Goal: Task Accomplishment & Management: Manage account settings

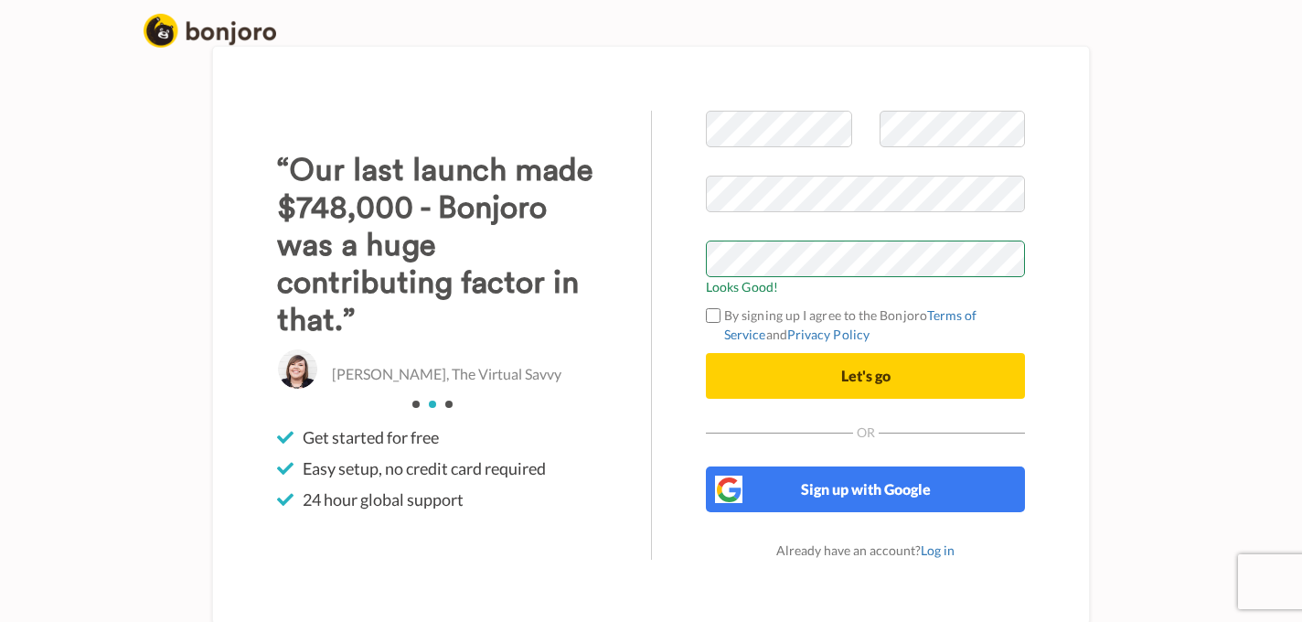
click at [840, 324] on label "By signing up I agree to the Bonjoro Terms of Service and Privacy Policy" at bounding box center [865, 324] width 319 height 38
click at [904, 379] on button "Let's go" at bounding box center [865, 376] width 319 height 46
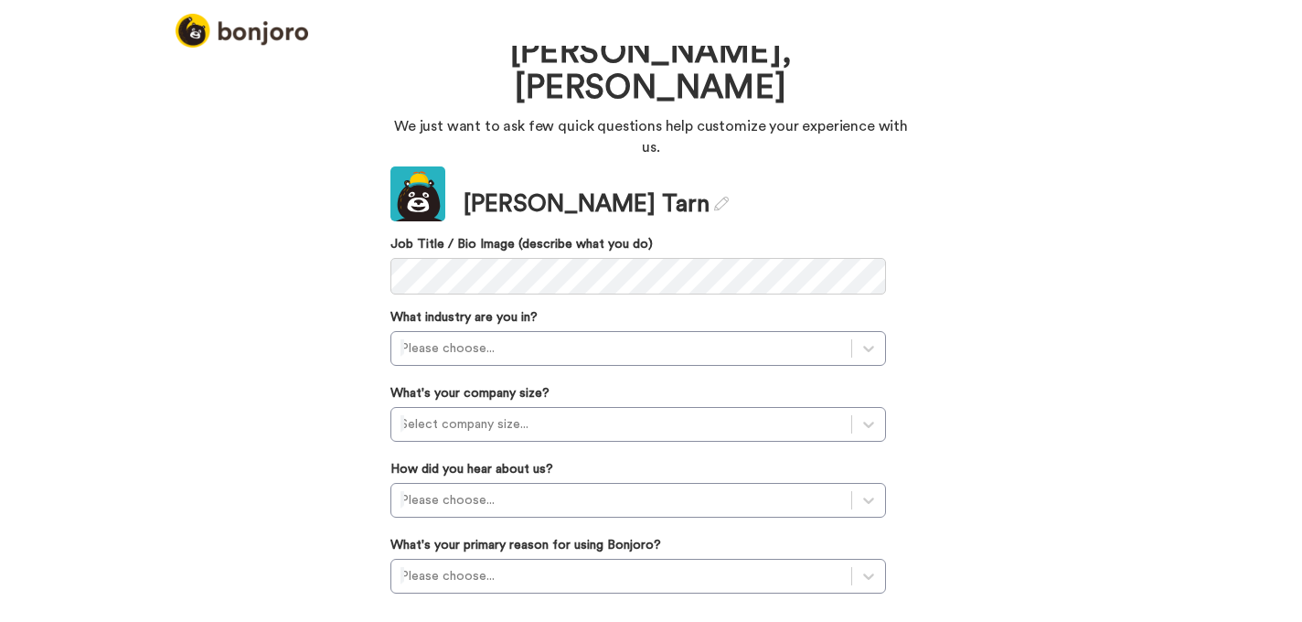
scroll to position [68, 0]
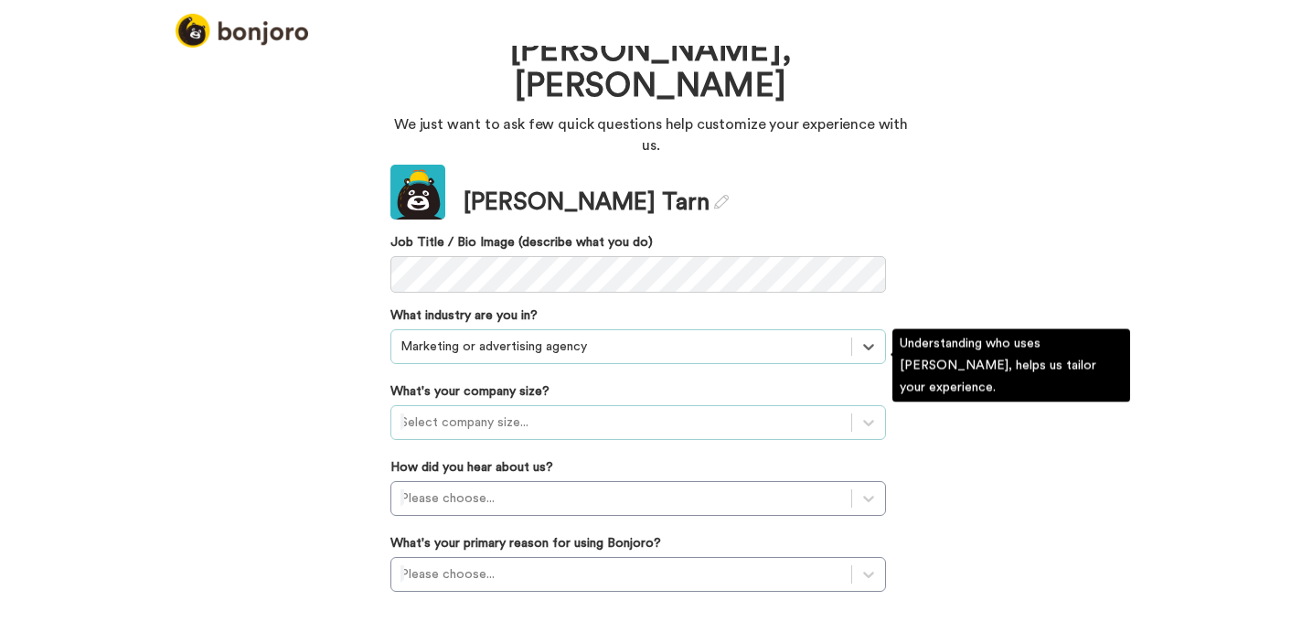
click at [579, 411] on div at bounding box center [621, 422] width 442 height 22
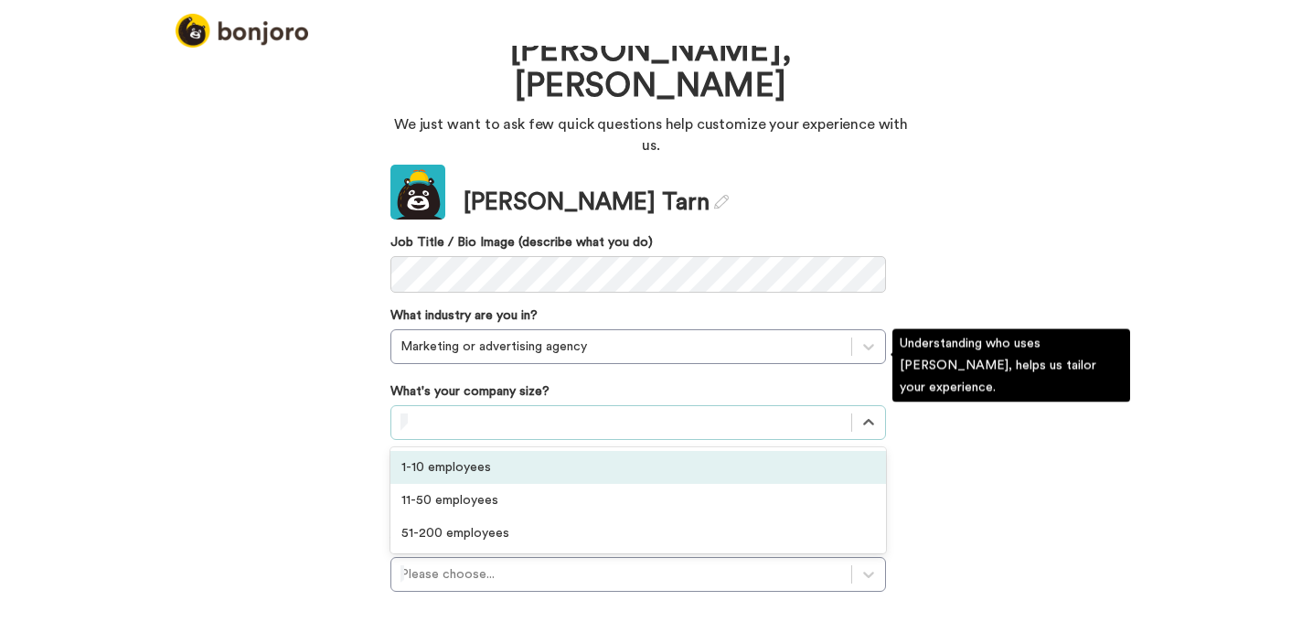
click at [509, 451] on div "1-10 employees" at bounding box center [637, 467] width 495 height 33
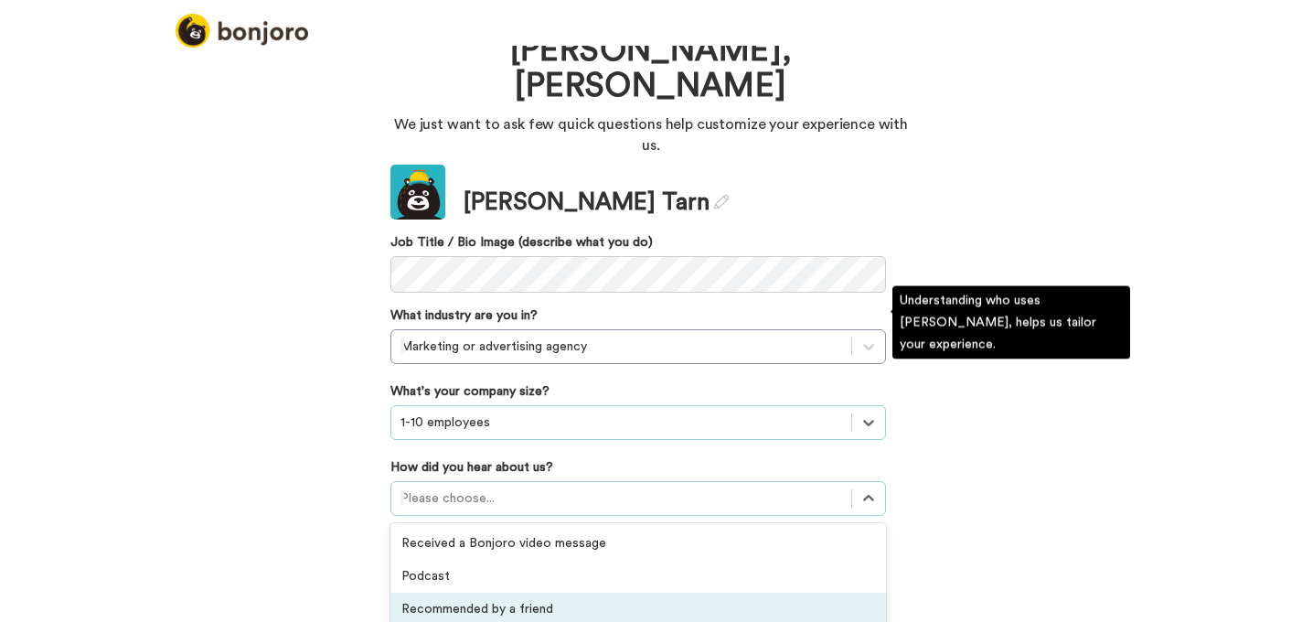
click at [492, 481] on div "option Recommended by a friend focused, 3 of 20. 20 results available. Use Up a…" at bounding box center [637, 498] width 495 height 35
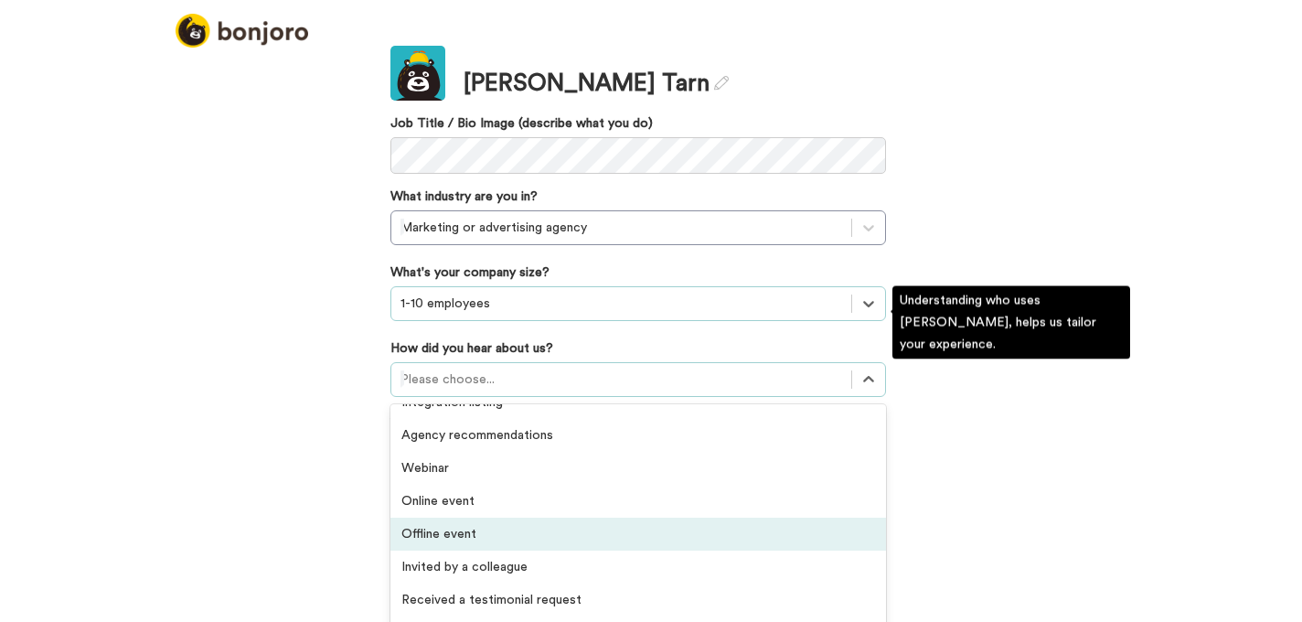
scroll to position [391, 0]
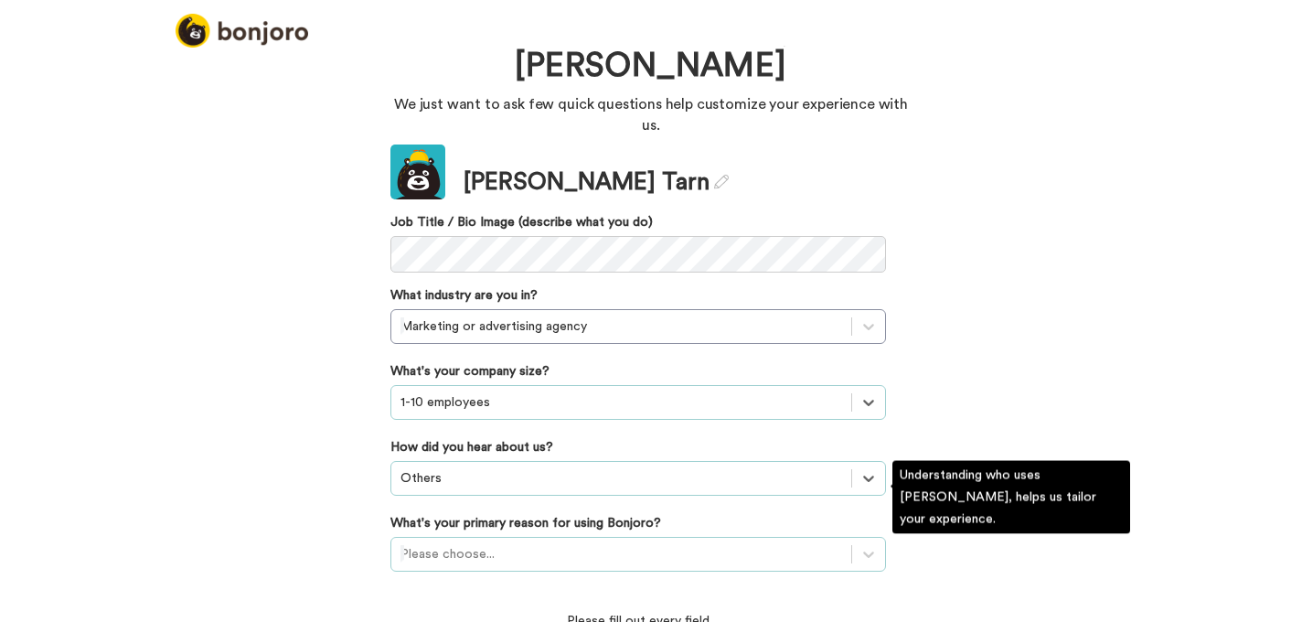
click at [464, 537] on div "Please choose..." at bounding box center [637, 554] width 495 height 35
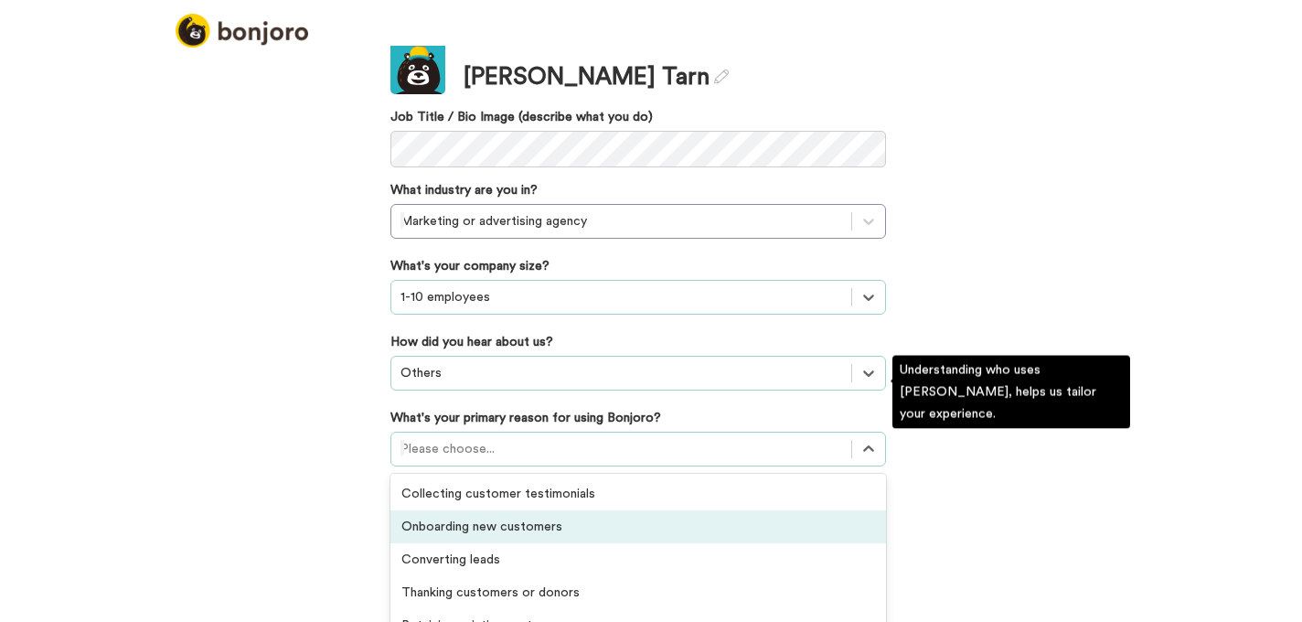
click at [613, 510] on div "Onboarding new customers" at bounding box center [637, 526] width 495 height 33
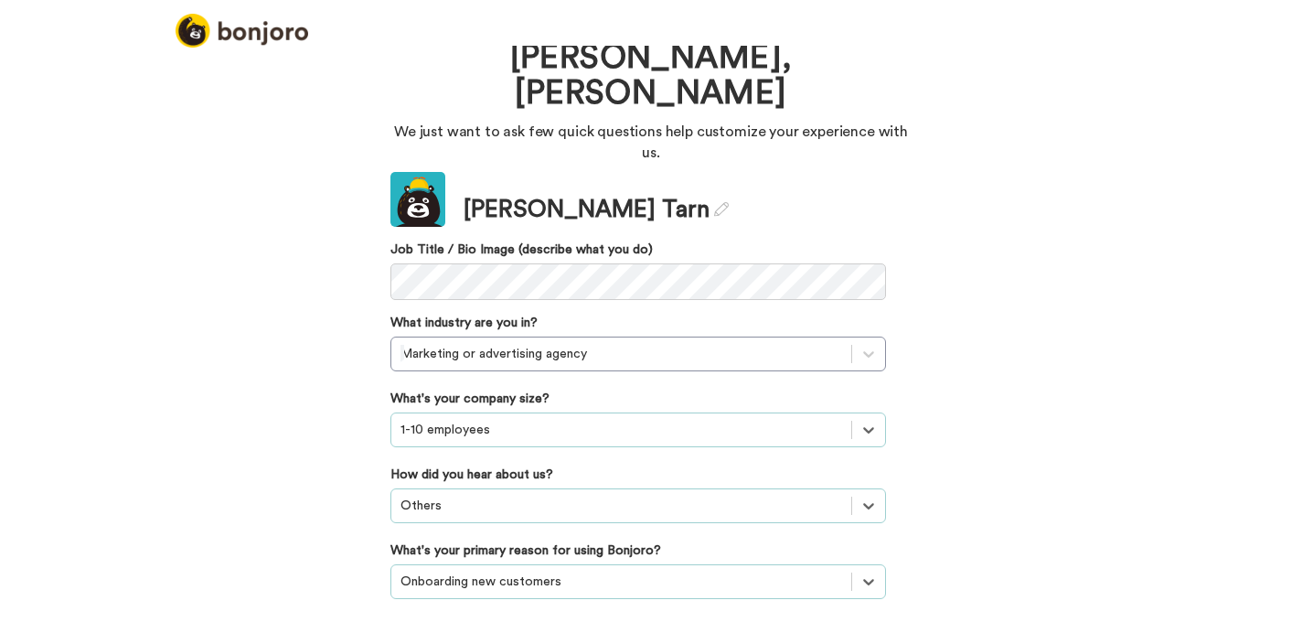
click at [297, 487] on div "Welcome to Bonjoro, Stuart We just want to ask few quick questions help customi…" at bounding box center [651, 334] width 1302 height 576
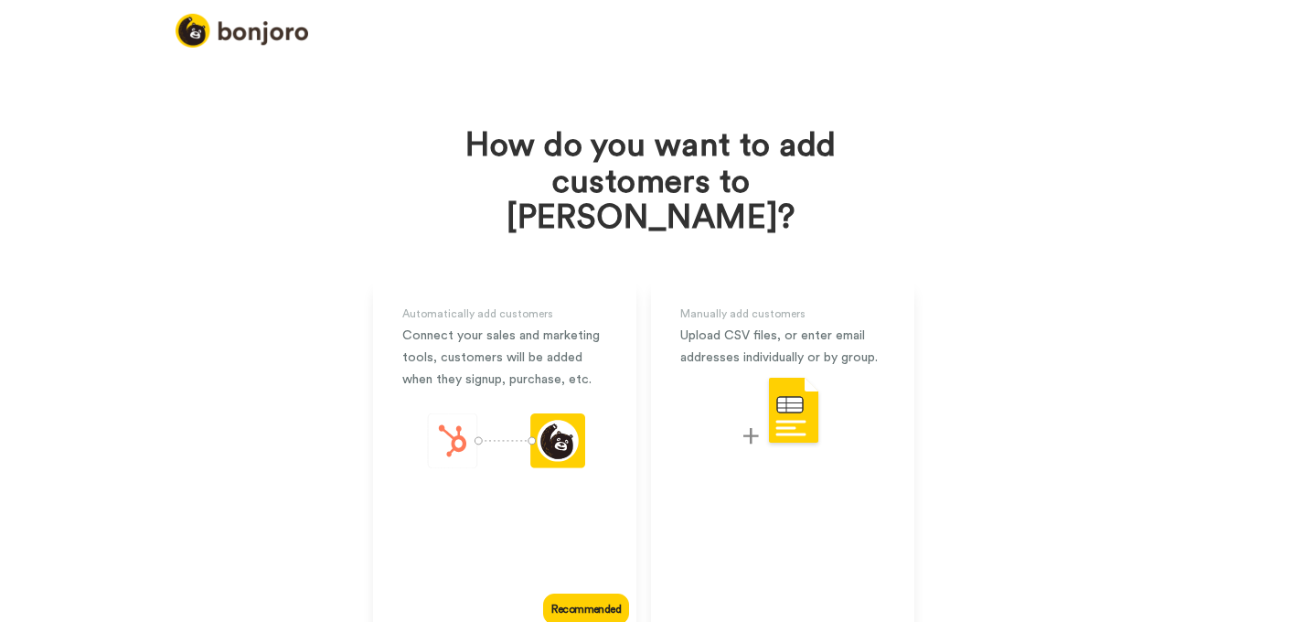
scroll to position [69, 0]
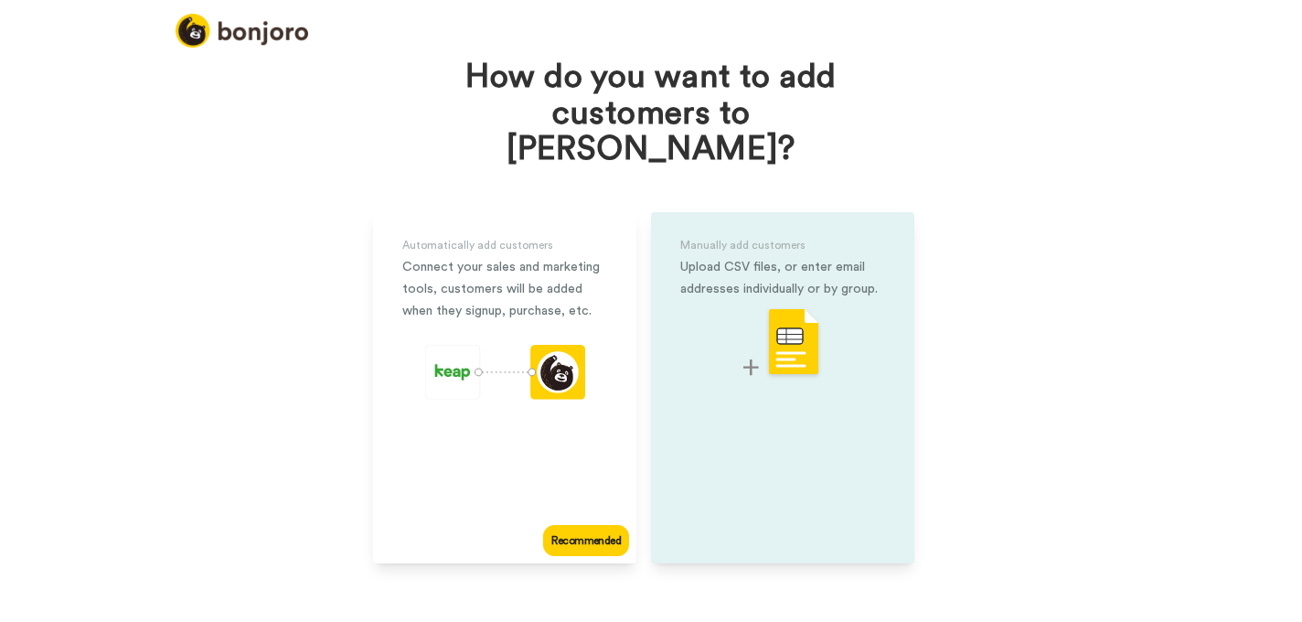
click at [803, 330] on img at bounding box center [782, 343] width 79 height 72
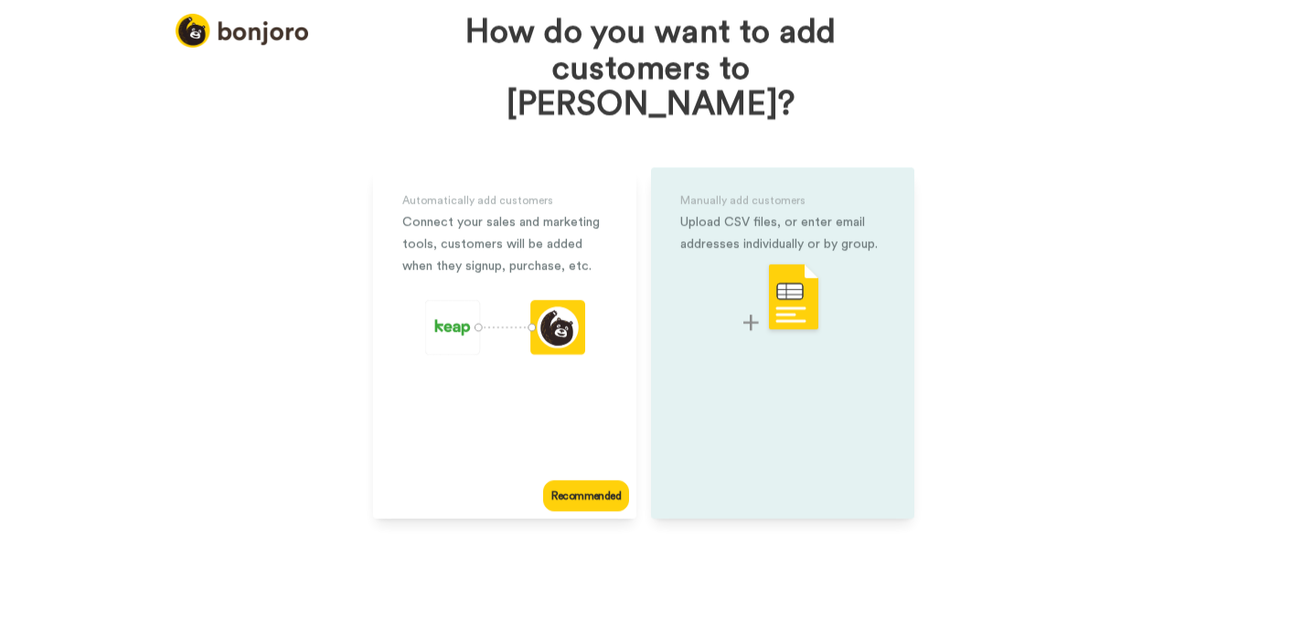
scroll to position [40, 0]
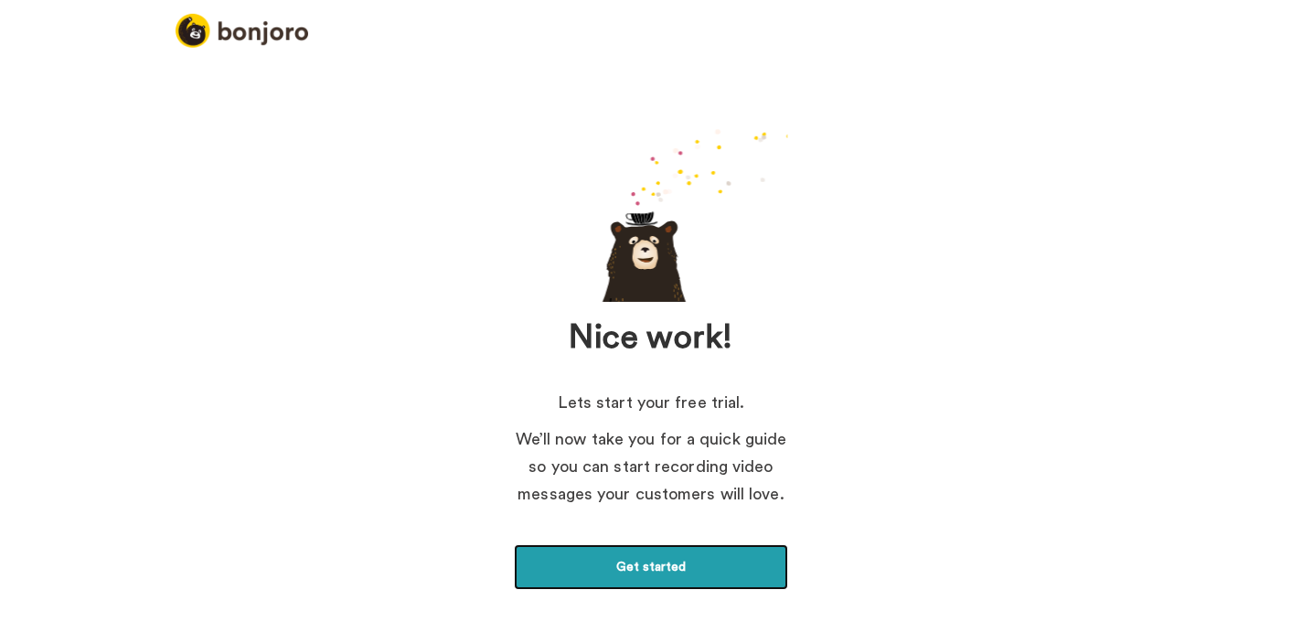
click at [732, 563] on link "Get started" at bounding box center [651, 567] width 274 height 46
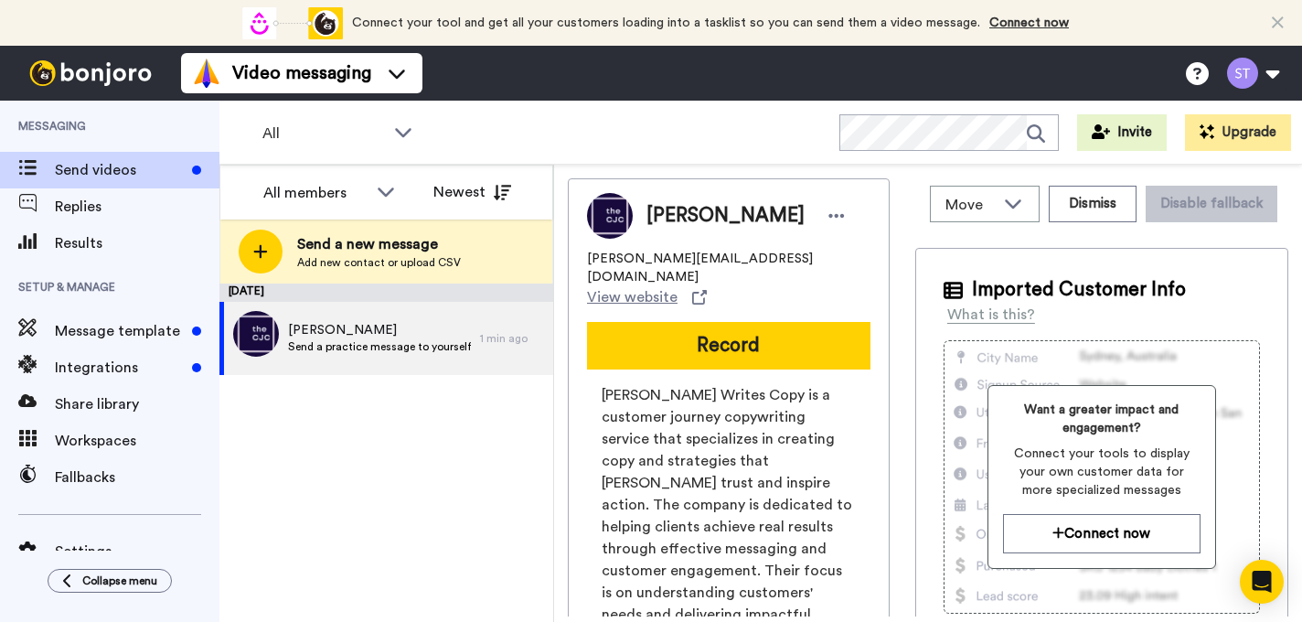
click at [1268, 18] on div "Connect your tool now! Connect your tool and get all your customers loading int…" at bounding box center [651, 23] width 1302 height 46
click at [1273, 17] on icon at bounding box center [1278, 23] width 12 height 18
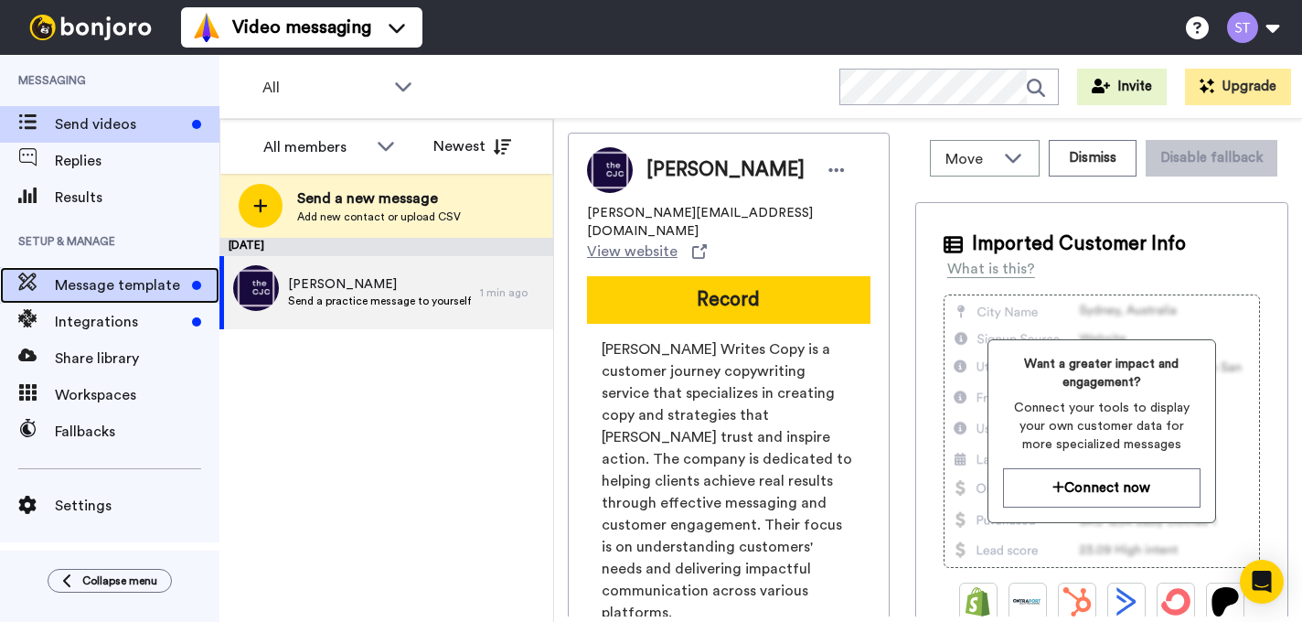
click at [101, 290] on span "Message template" at bounding box center [120, 285] width 130 height 22
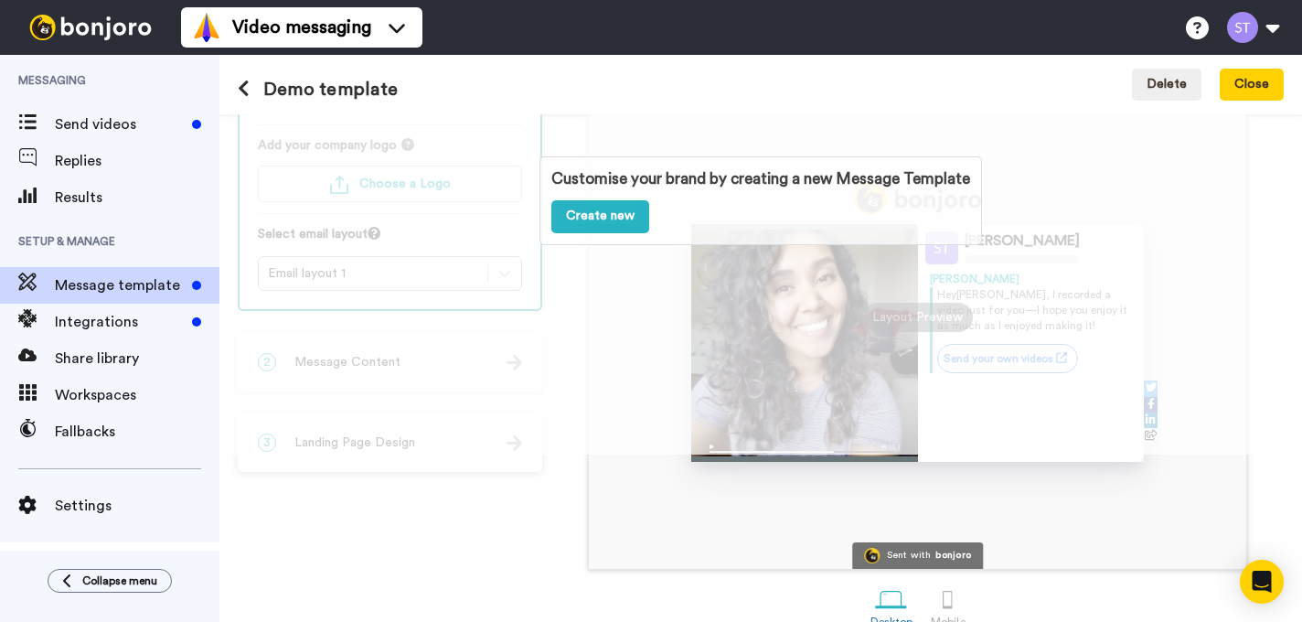
scroll to position [177, 0]
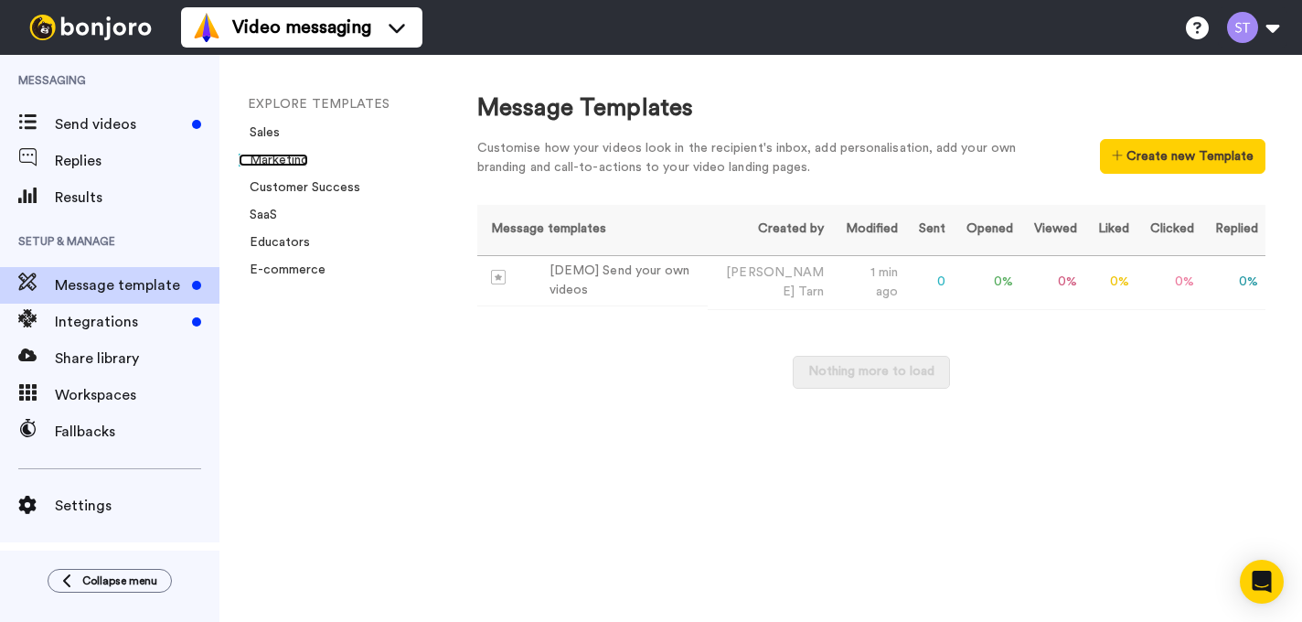
click at [308, 154] on link "Marketing" at bounding box center [273, 160] width 69 height 13
click at [1242, 40] on button at bounding box center [1252, 27] width 69 height 40
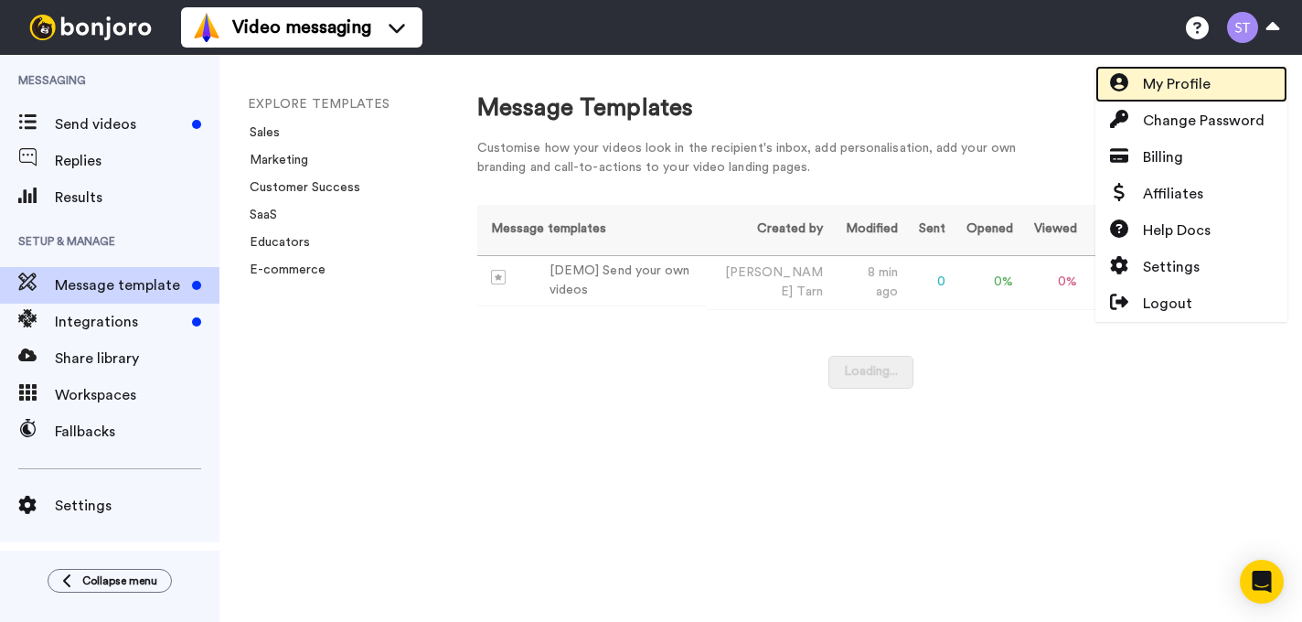
click at [1188, 81] on span "My Profile" at bounding box center [1177, 84] width 68 height 22
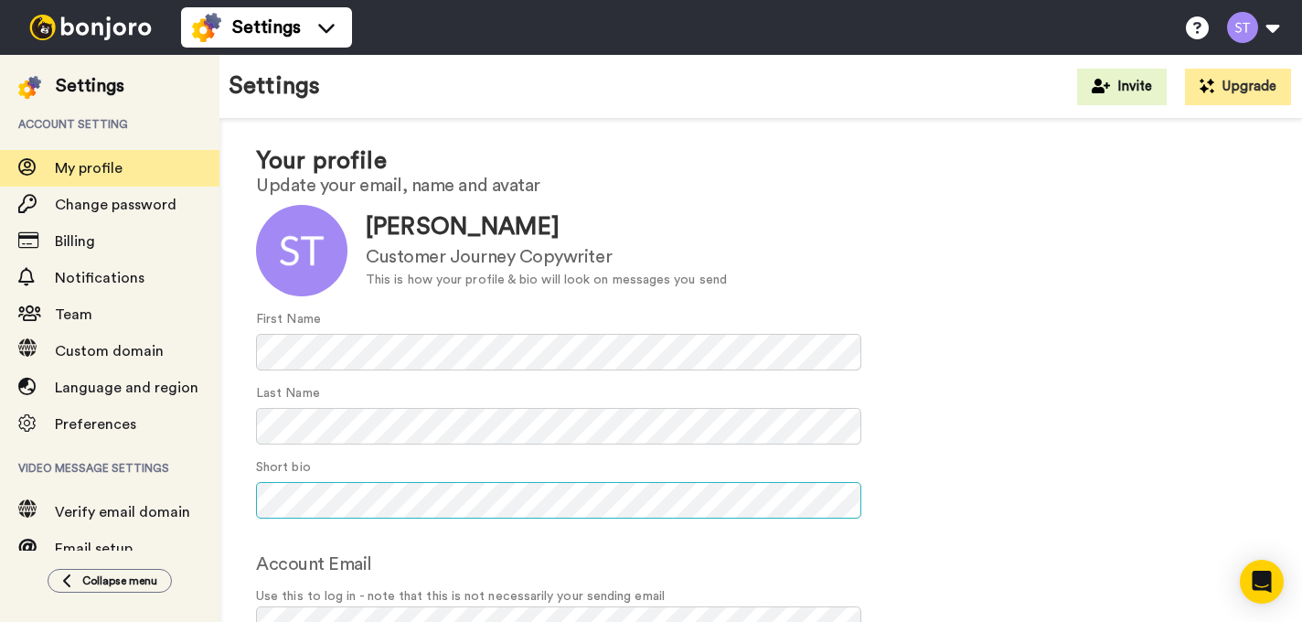
scroll to position [132, 0]
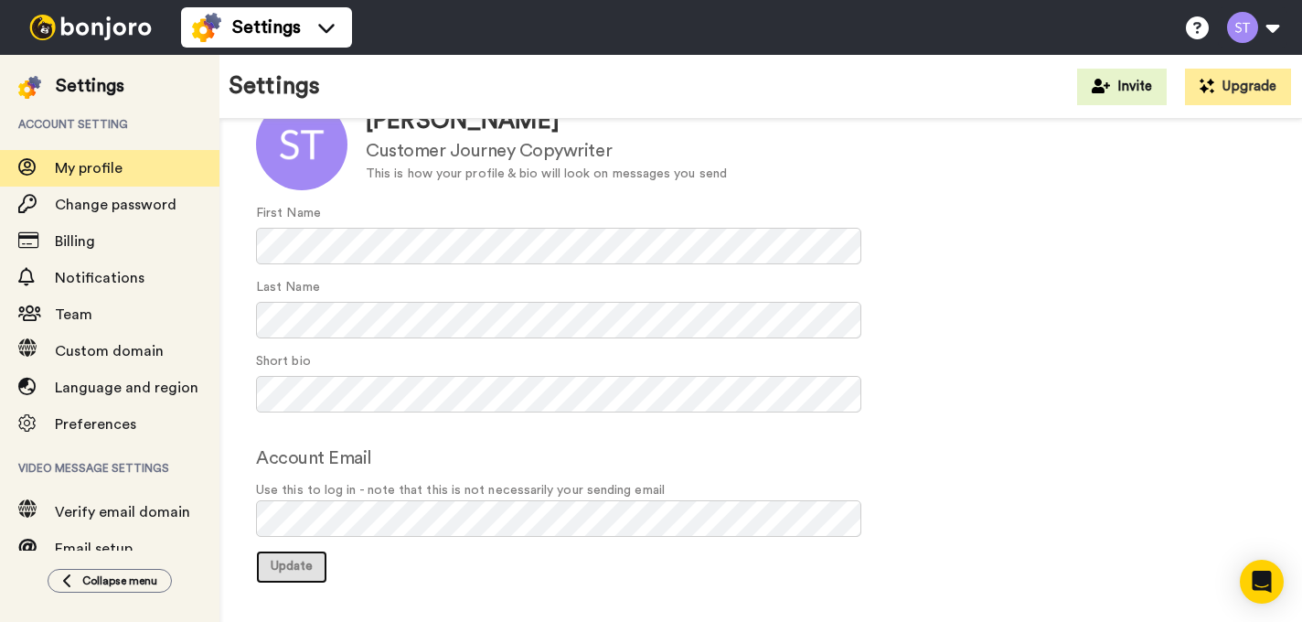
click at [292, 579] on button "Update" at bounding box center [291, 566] width 71 height 33
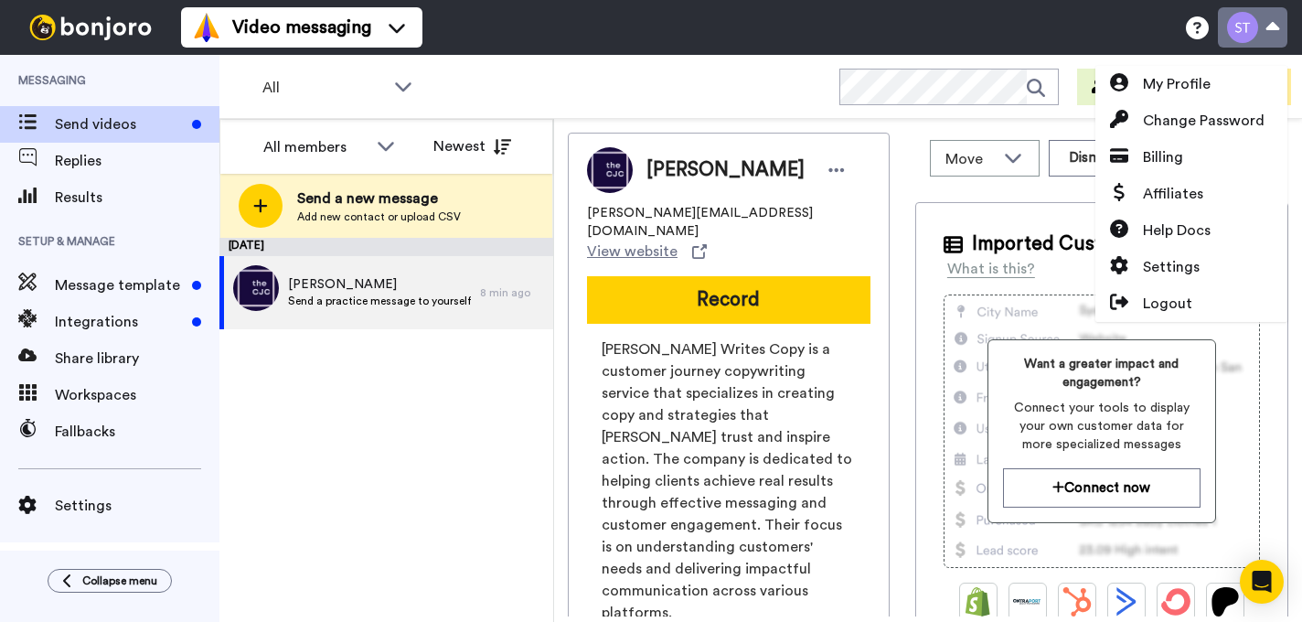
click at [1275, 31] on button at bounding box center [1252, 27] width 69 height 40
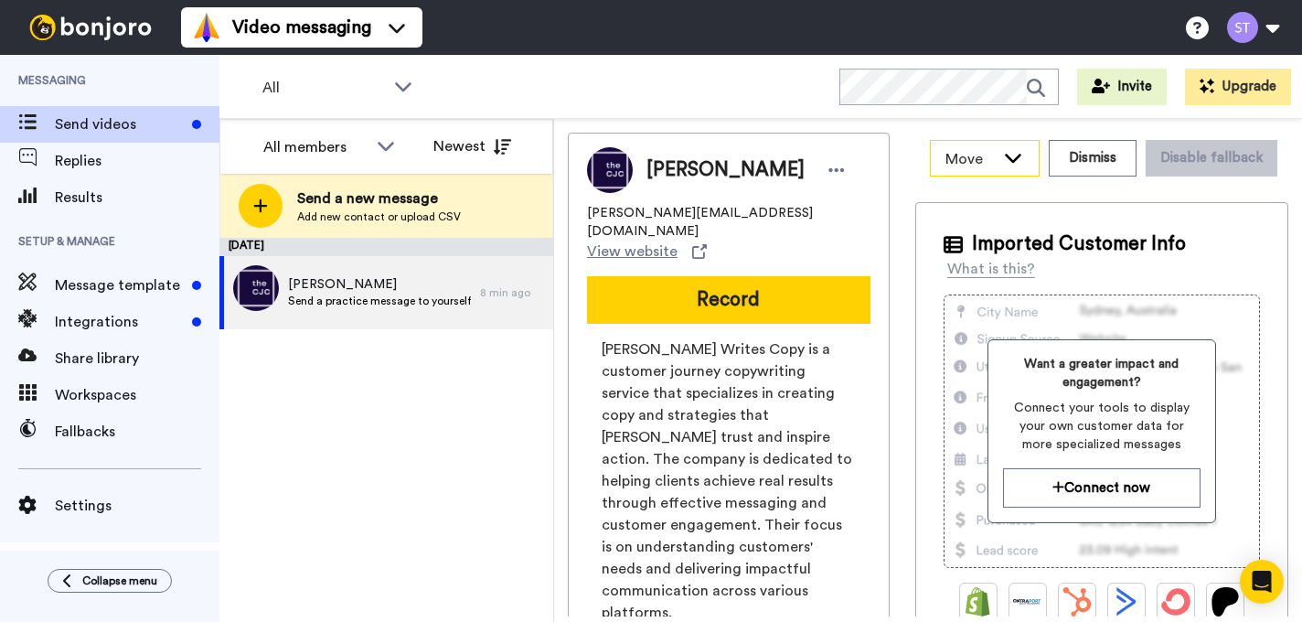
click at [985, 159] on span "Move" at bounding box center [969, 159] width 49 height 22
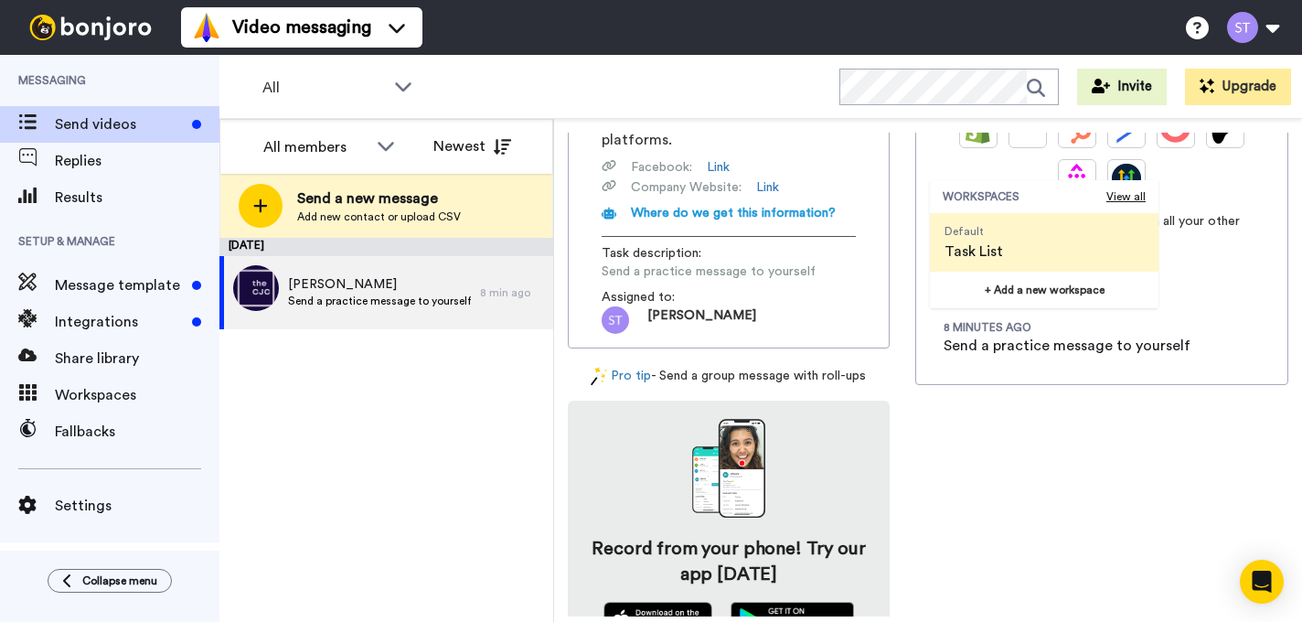
scroll to position [472, 0]
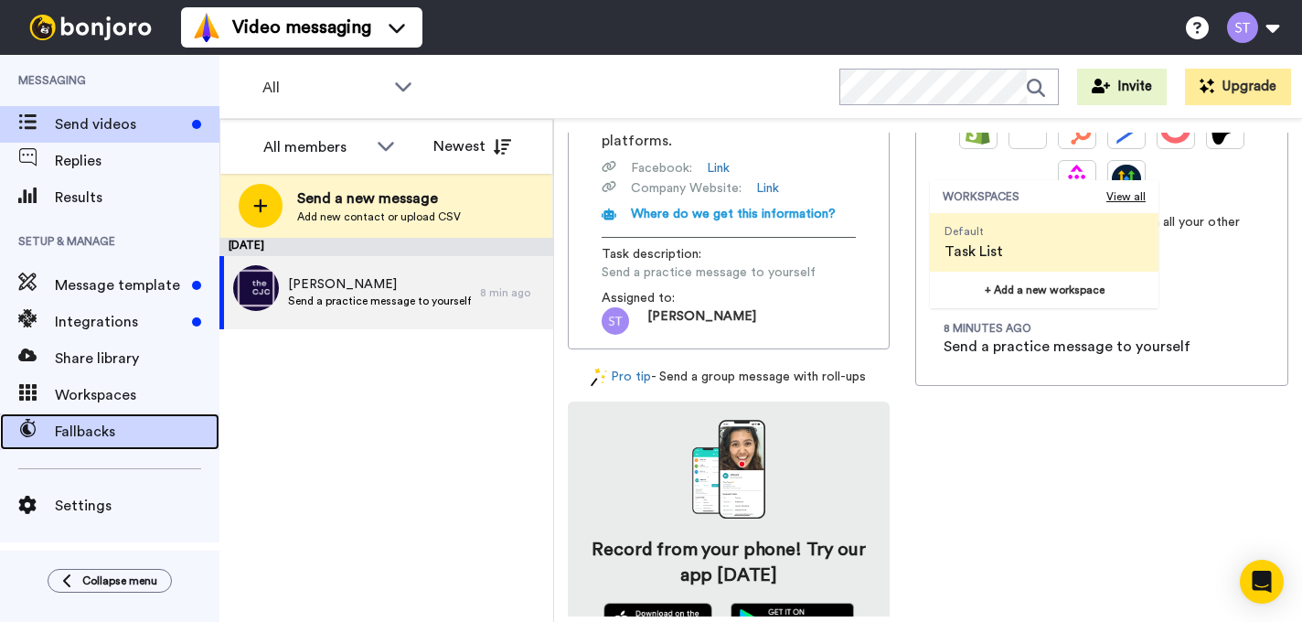
click at [127, 429] on span "Fallbacks" at bounding box center [137, 432] width 165 height 22
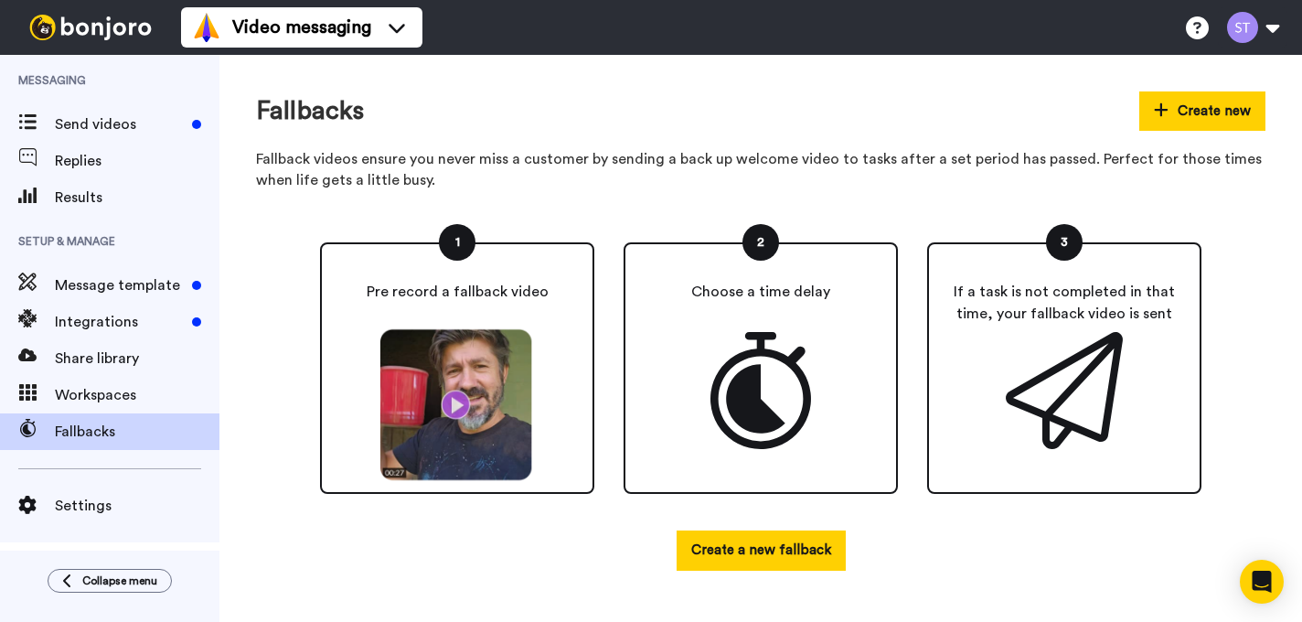
click at [448, 379] on img at bounding box center [457, 405] width 169 height 154
click at [458, 403] on img at bounding box center [457, 405] width 169 height 154
